Goal: Transaction & Acquisition: Purchase product/service

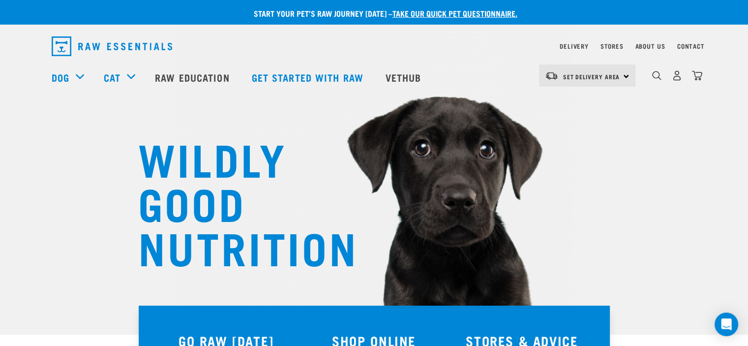
click at [459, 11] on link "take our quick pet questionnaire." at bounding box center [455, 13] width 125 height 4
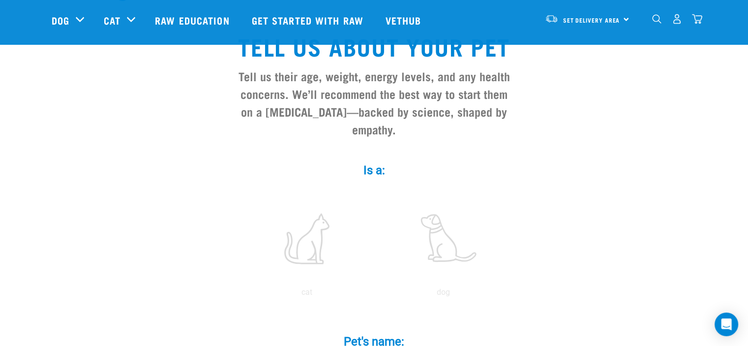
scroll to position [148, 0]
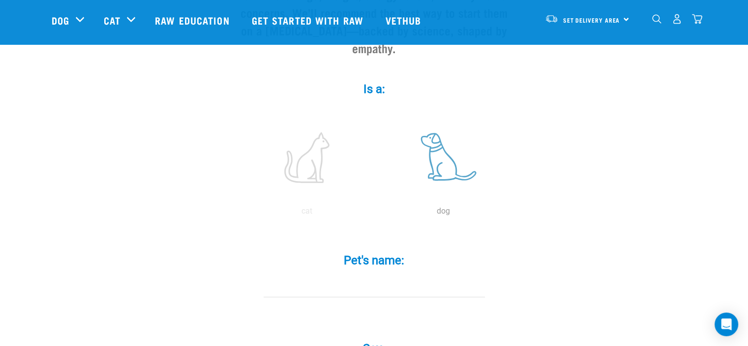
click at [440, 120] on label at bounding box center [443, 158] width 133 height 84
click at [375, 214] on input "radio" at bounding box center [375, 214] width 0 height 0
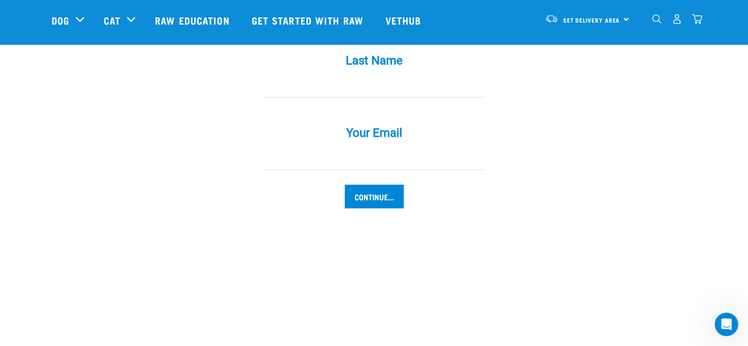
scroll to position [1181, 0]
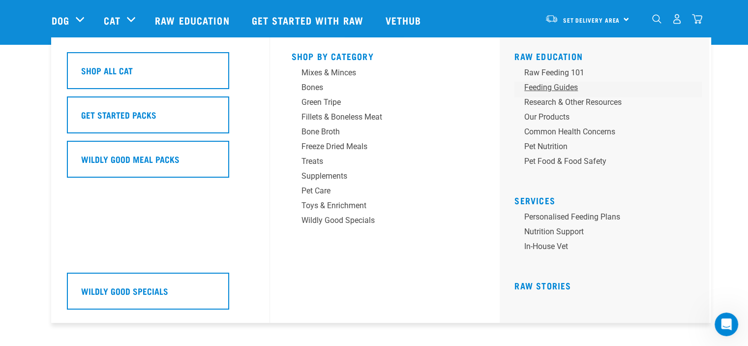
click at [552, 86] on div "Feeding Guides" at bounding box center [601, 88] width 154 height 12
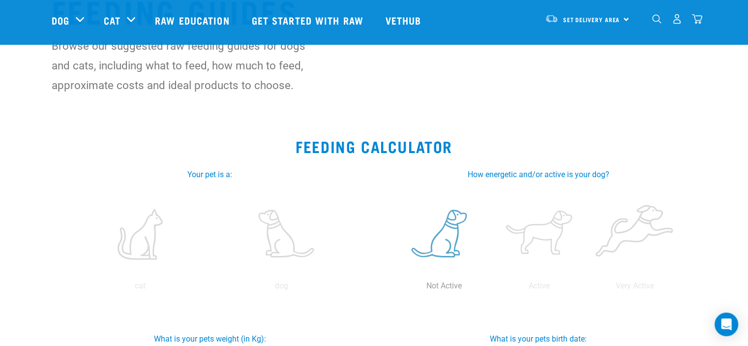
scroll to position [197, 0]
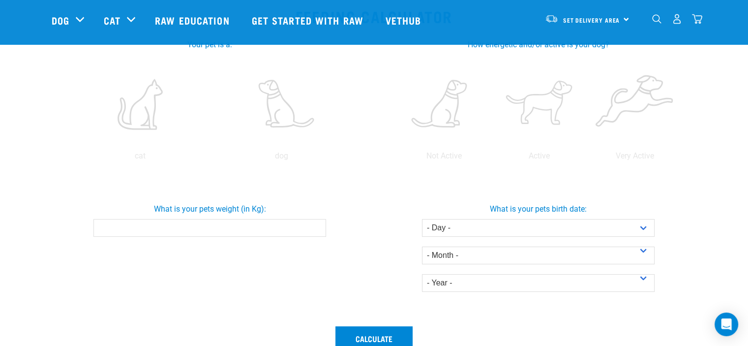
click at [128, 224] on input "What is your pets weight (in Kg):" at bounding box center [209, 228] width 233 height 18
click at [148, 266] on div "What is your pets weight (in Kg): 24" at bounding box center [210, 247] width 329 height 147
click at [303, 226] on input "24" at bounding box center [209, 228] width 233 height 18
click at [313, 225] on input "24.1" at bounding box center [209, 228] width 233 height 18
type input "24"
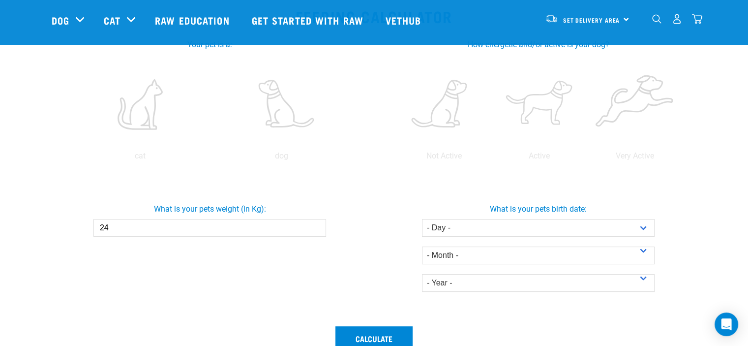
click at [242, 277] on div "What is your pets weight (in Kg): 24" at bounding box center [210, 247] width 329 height 147
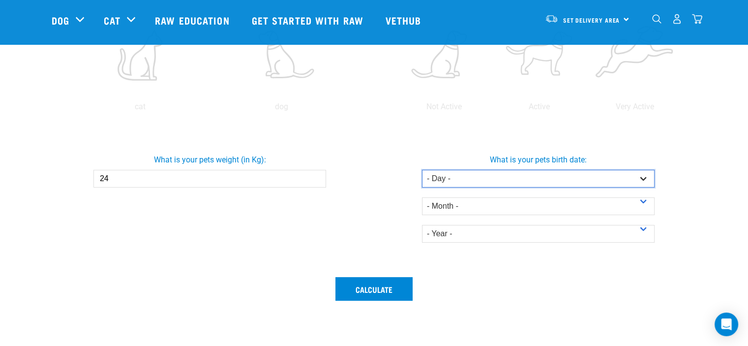
click at [643, 183] on select "- Day - 1 2 3 4 5 6 7 8 9 10 11 12 13 14 15 16 17 18 19 20 21 22 23 24 25 26 27" at bounding box center [538, 179] width 233 height 18
select select "23"
click at [422, 170] on select "- Day - 1 2 3 4 5 6 7 8 9 10 11 12 13 14 15 16 17 18 19 20 21 22 23 24 25 26 27" at bounding box center [538, 179] width 233 height 18
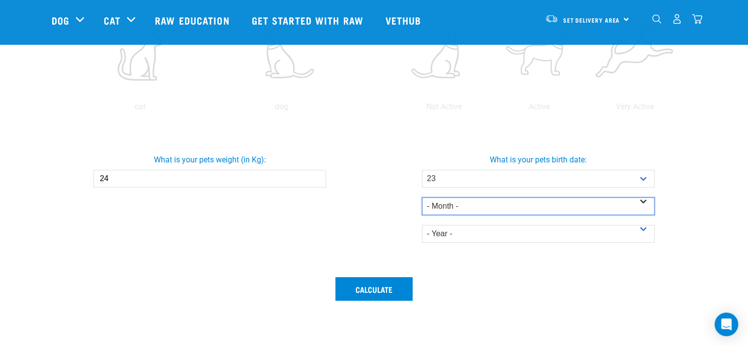
click at [617, 204] on select "- Month - January February March April May June July August September October N…" at bounding box center [538, 206] width 233 height 18
select select "November"
click at [422, 197] on select "- Month - January February March April May June July August September October N…" at bounding box center [538, 206] width 233 height 18
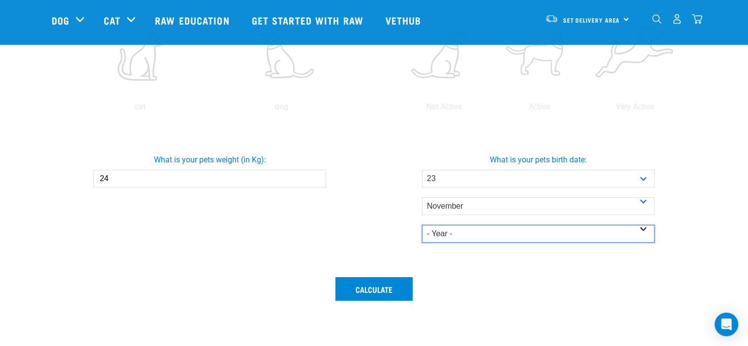
click at [502, 233] on select "- Year - 2025 2024 2023 2022 2021 2020 2019 2018 2017 2016 2015 2014" at bounding box center [538, 234] width 233 height 18
select select "2024"
click at [422, 225] on select "- Year - 2025 2024 2023 2022 2021 2020 2019 2018 2017 2016 2015 2014" at bounding box center [538, 234] width 233 height 18
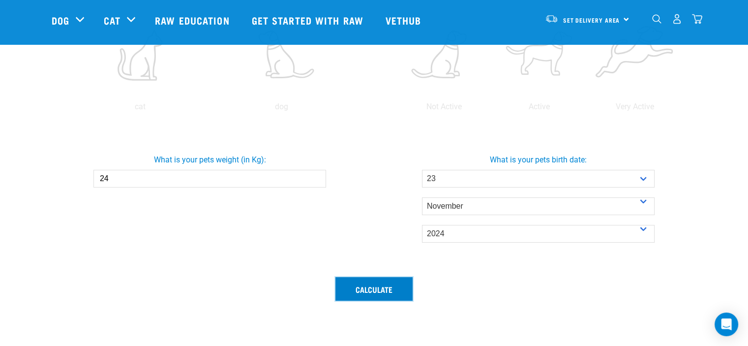
click at [368, 283] on button "Calculate" at bounding box center [374, 289] width 77 height 24
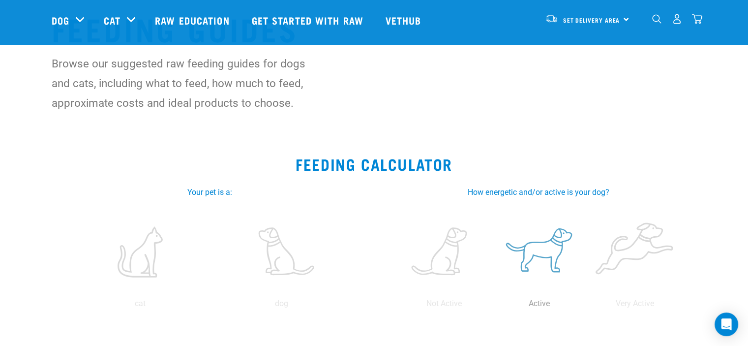
scroll to position [148, 0]
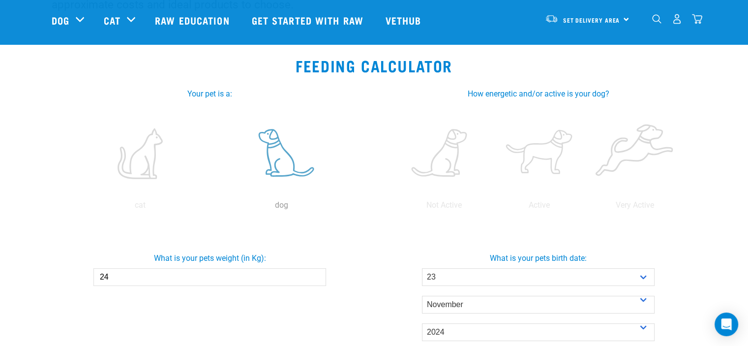
click at [282, 151] on label at bounding box center [281, 154] width 137 height 84
click at [211, 208] on input "radio" at bounding box center [211, 208] width 0 height 0
click at [543, 152] on label at bounding box center [540, 154] width 92 height 84
click at [492, 208] on input "radio" at bounding box center [492, 208] width 0 height 0
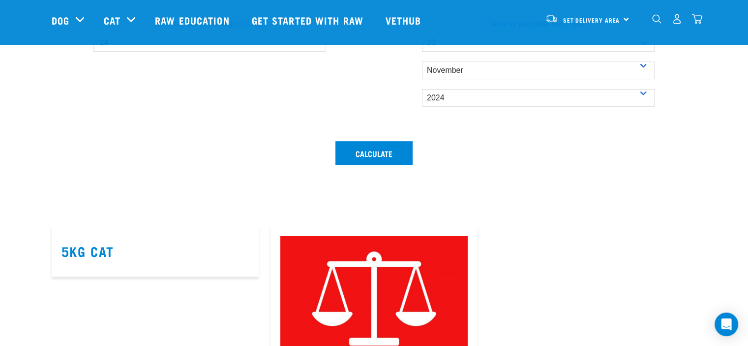
scroll to position [394, 0]
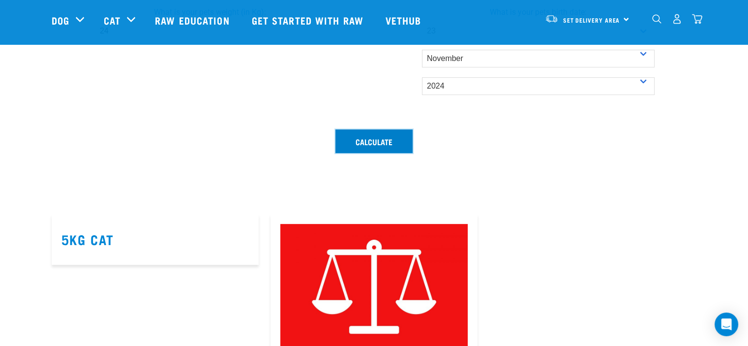
click at [378, 150] on button "Calculate" at bounding box center [374, 141] width 77 height 24
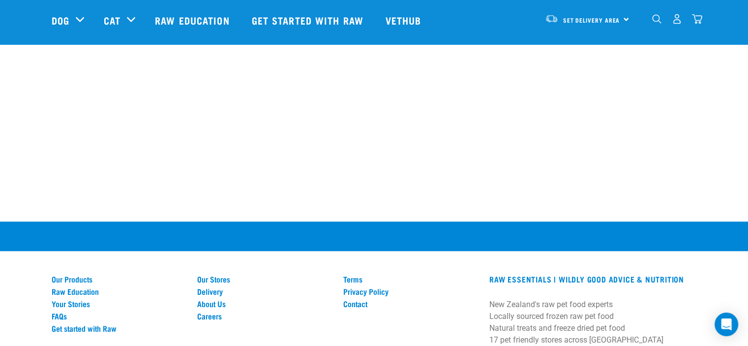
scroll to position [1082, 0]
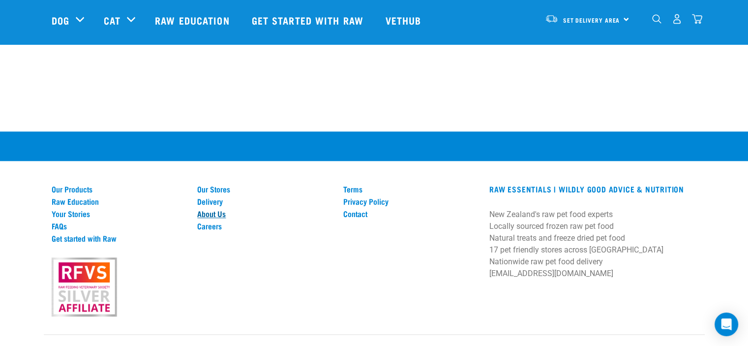
click at [215, 212] on link "About Us" at bounding box center [264, 213] width 134 height 9
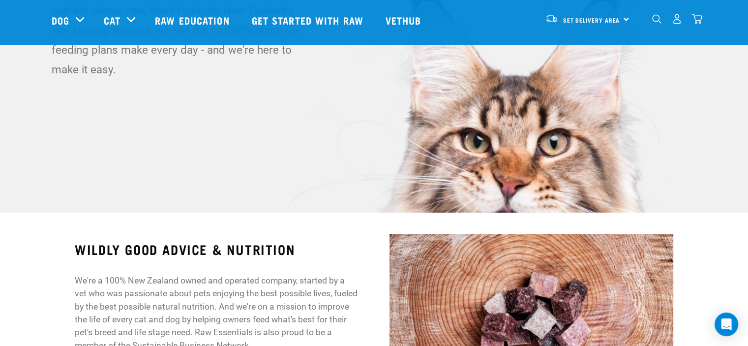
scroll to position [76, 0]
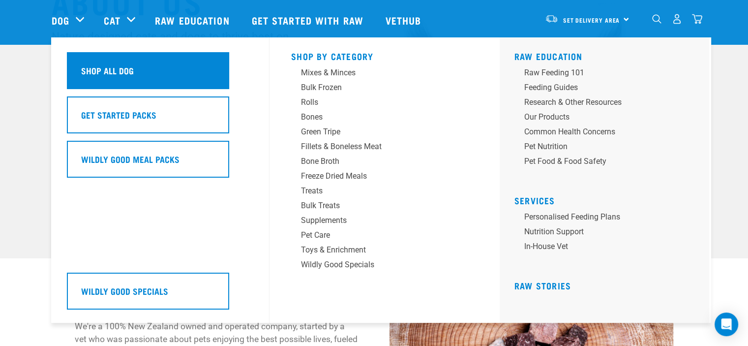
click at [95, 77] on div "Shop All Dog" at bounding box center [148, 70] width 162 height 37
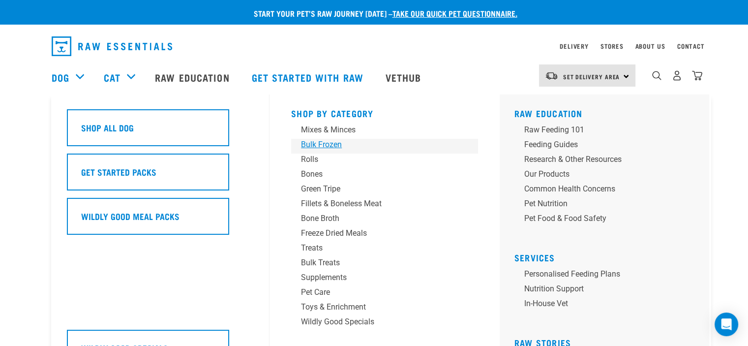
click at [337, 145] on div "Bulk Frozen" at bounding box center [378, 145] width 154 height 12
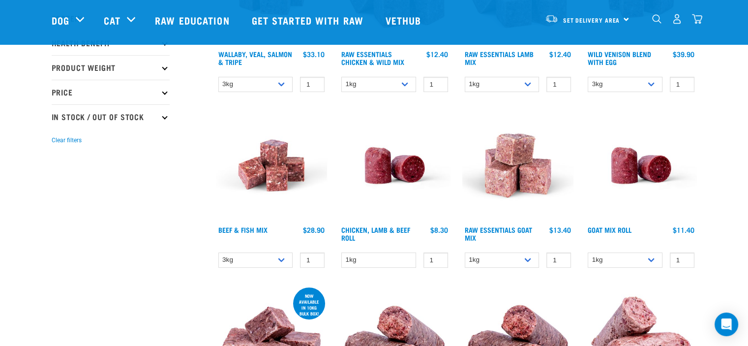
scroll to position [197, 0]
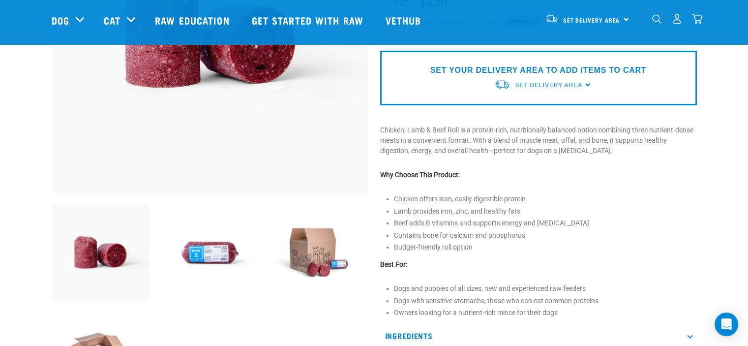
scroll to position [197, 0]
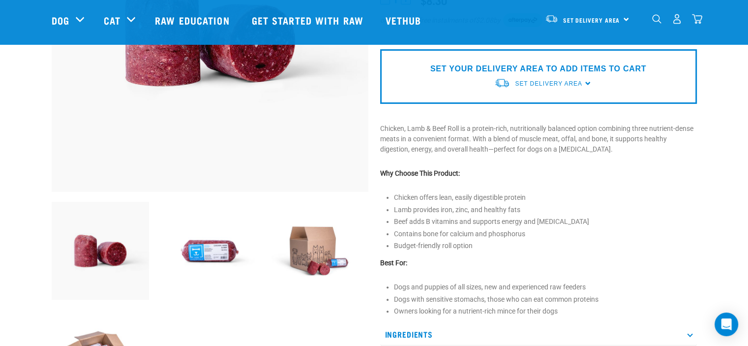
click at [323, 260] on img at bounding box center [320, 251] width 98 height 98
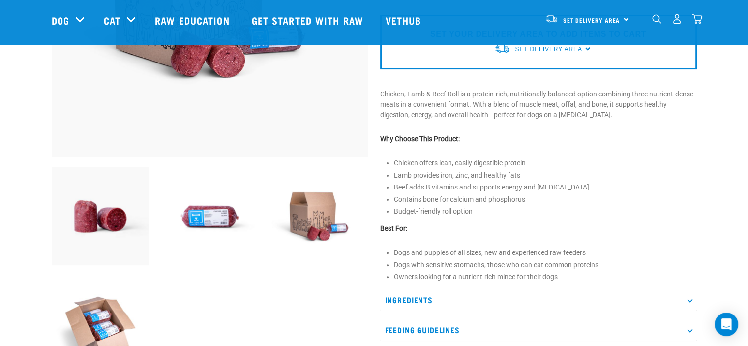
scroll to position [246, 0]
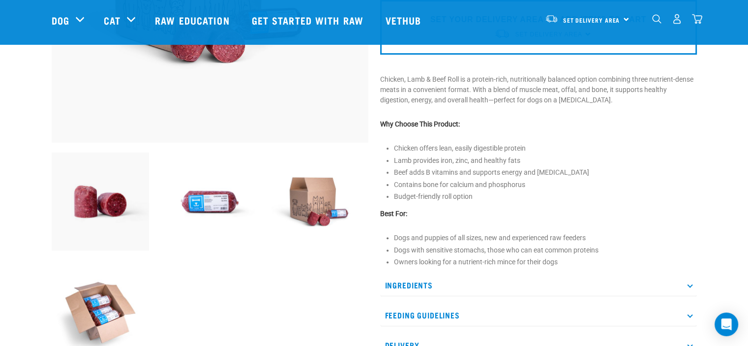
click at [407, 278] on p "Ingredients" at bounding box center [538, 285] width 317 height 22
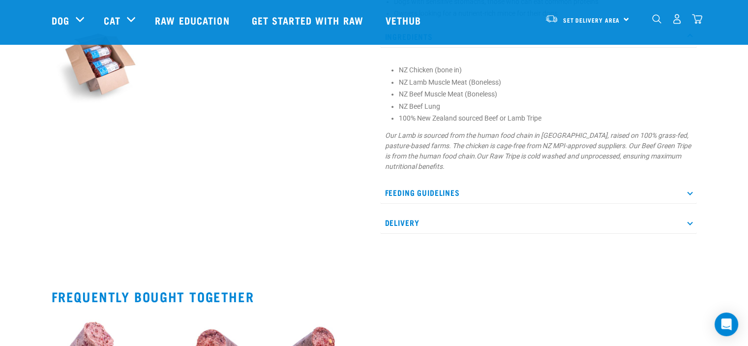
scroll to position [590, 0]
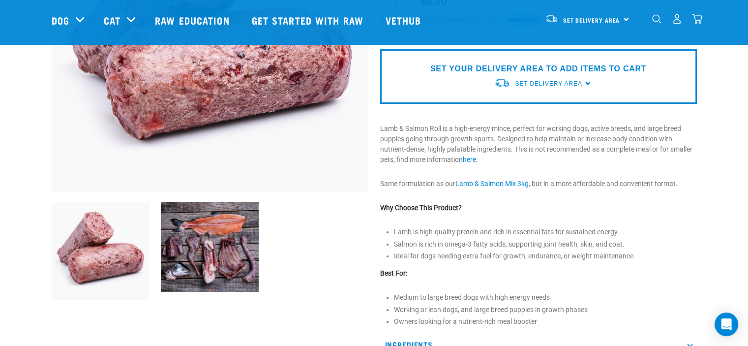
scroll to position [98, 0]
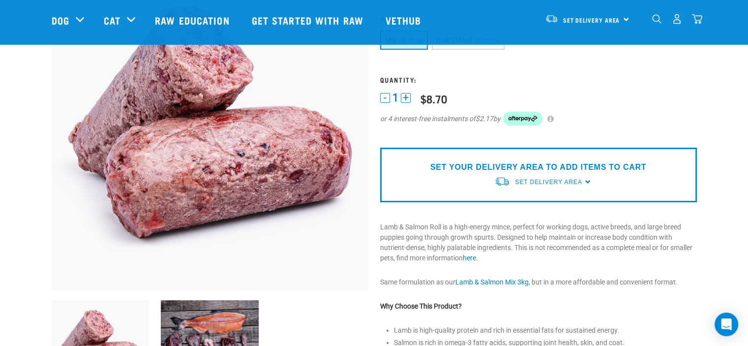
click at [229, 308] on img at bounding box center [210, 345] width 98 height 90
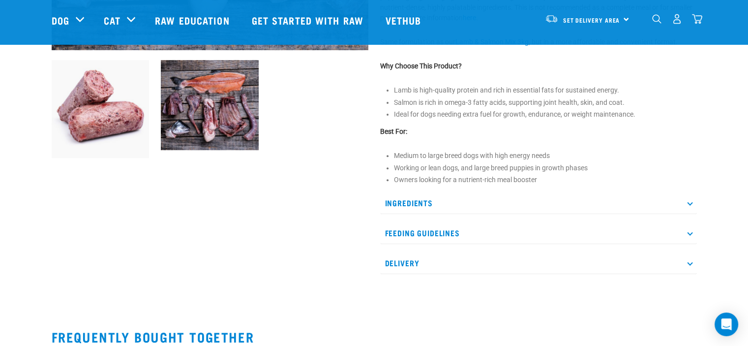
scroll to position [344, 0]
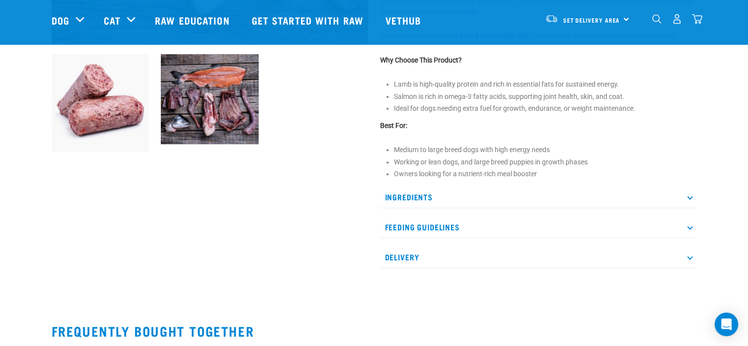
click at [480, 197] on p "Ingredients" at bounding box center [538, 197] width 317 height 22
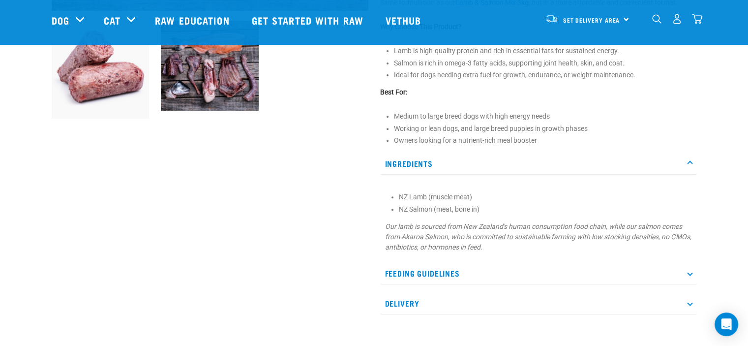
scroll to position [394, 0]
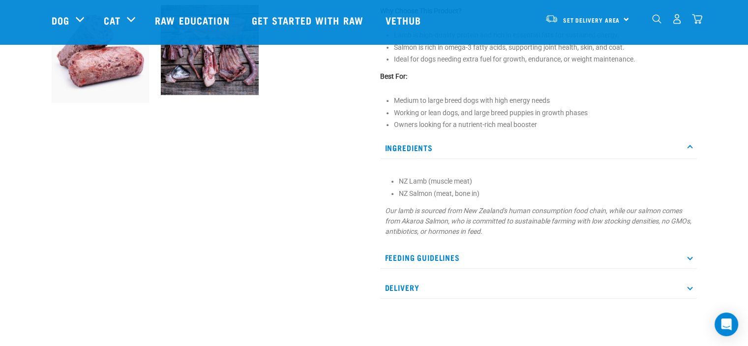
click at [483, 257] on p "Feeding Guidelines" at bounding box center [538, 257] width 317 height 22
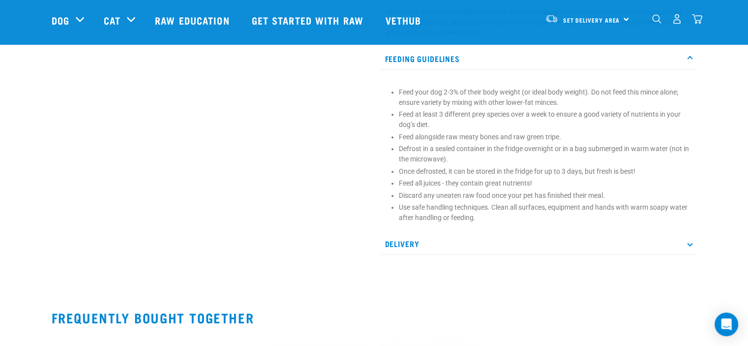
scroll to position [640, 0]
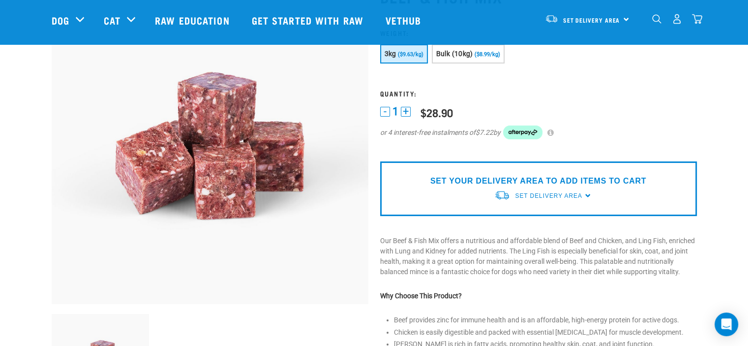
scroll to position [148, 0]
